Goal: Information Seeking & Learning: Learn about a topic

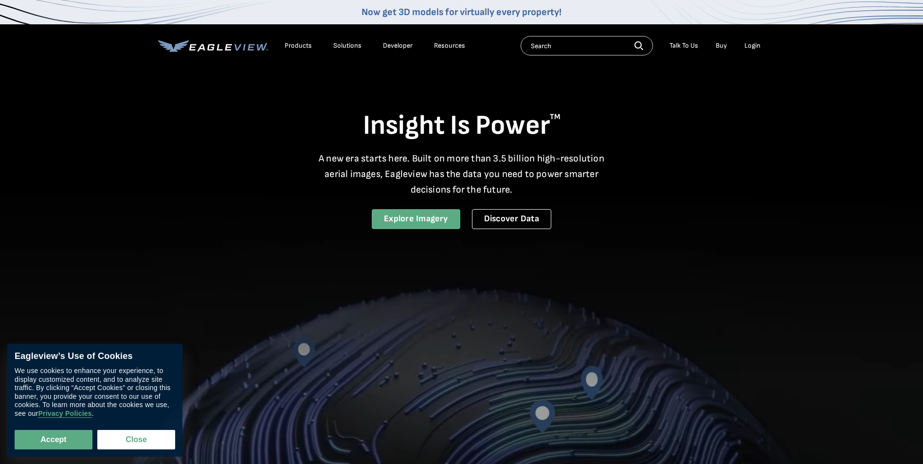
click at [403, 217] on link "Explore Imagery" at bounding box center [416, 219] width 89 height 20
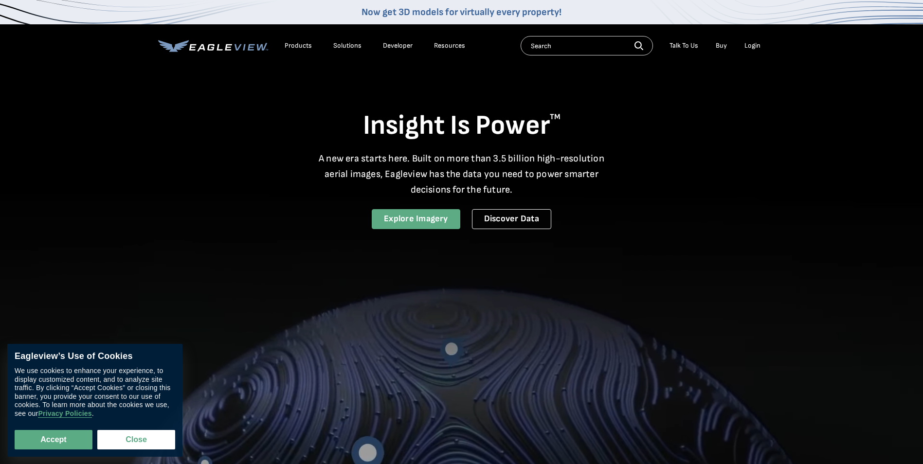
click at [384, 220] on link "Explore Imagery" at bounding box center [416, 219] width 89 height 20
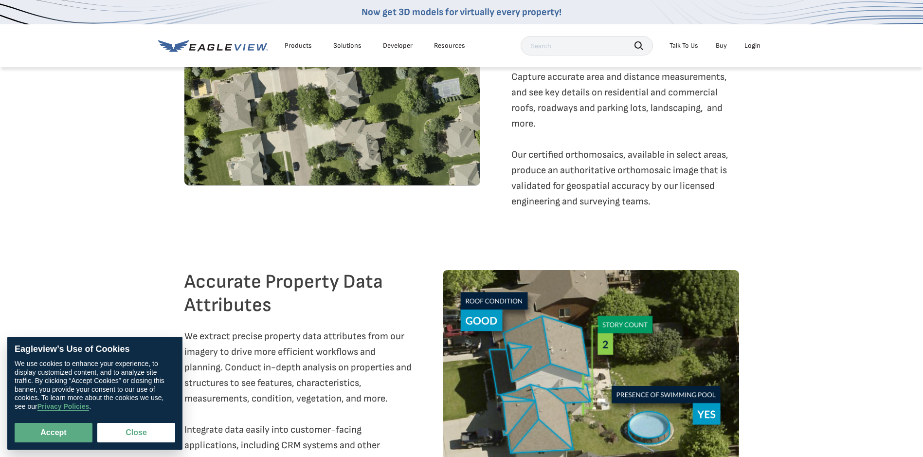
scroll to position [1753, 0]
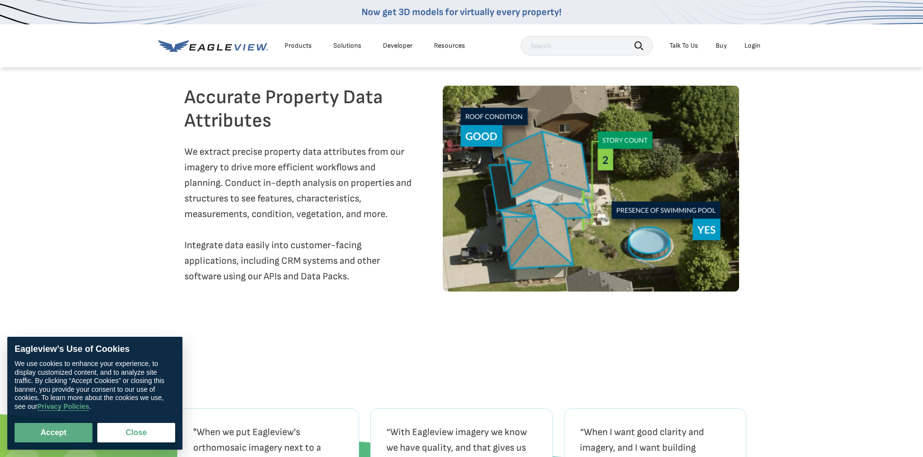
click at [299, 53] on li "Products" at bounding box center [298, 45] width 37 height 15
click at [298, 49] on div "Products" at bounding box center [298, 45] width 27 height 9
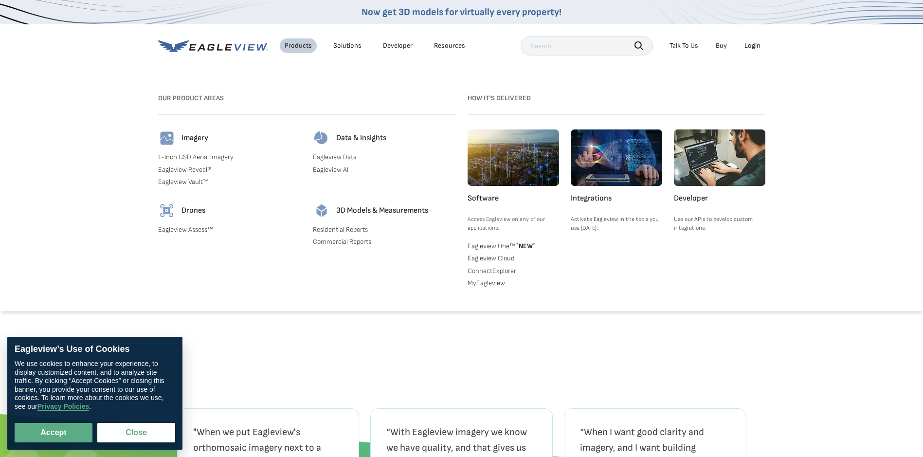
click at [337, 47] on div "Solutions" at bounding box center [347, 45] width 28 height 9
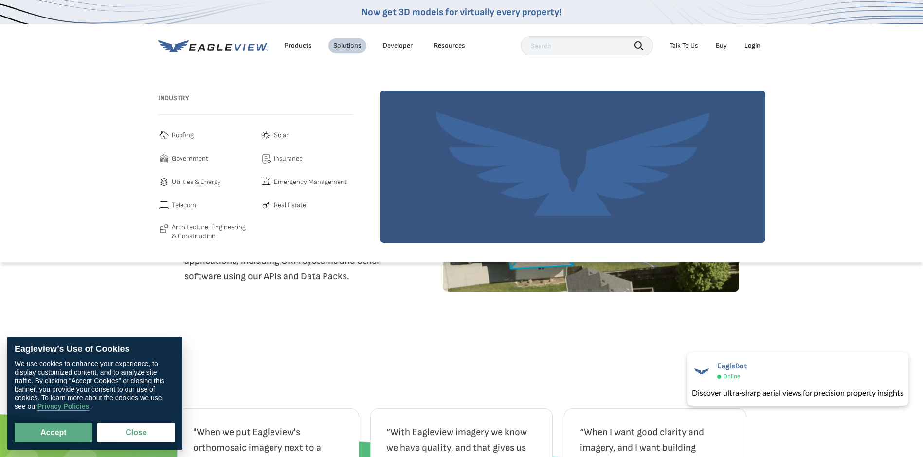
click at [300, 47] on div "Products" at bounding box center [298, 45] width 27 height 9
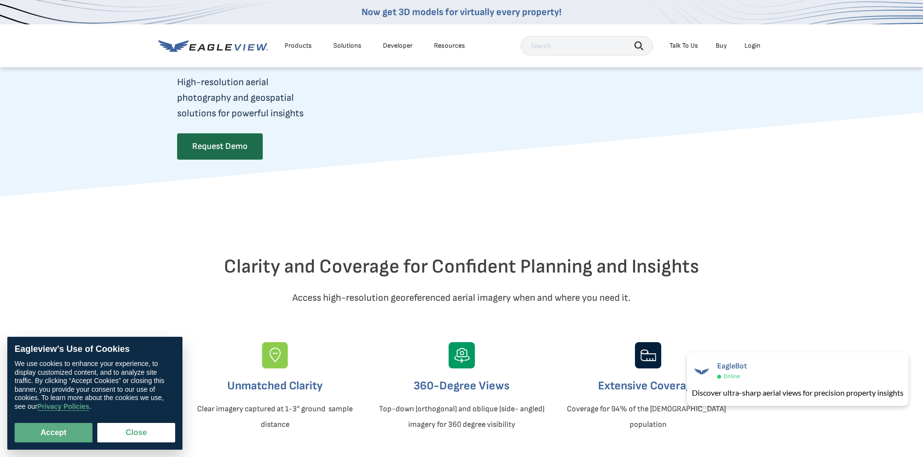
scroll to position [97, 0]
